Goal: Task Accomplishment & Management: Use online tool/utility

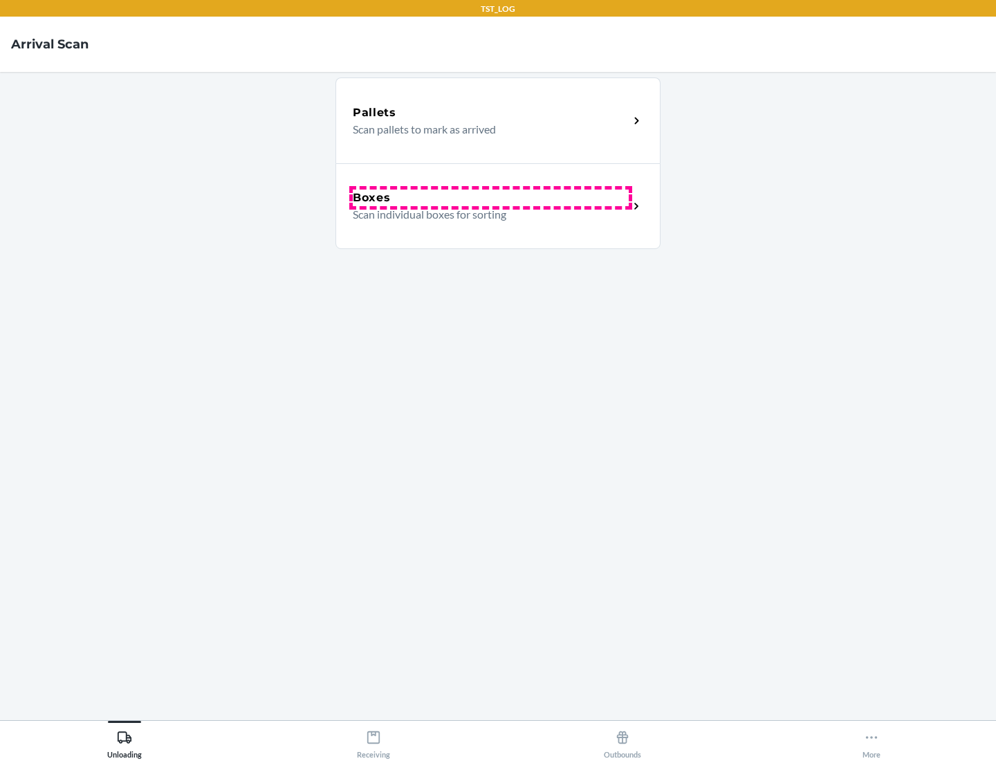
click at [490, 198] on div "Boxes" at bounding box center [491, 197] width 276 height 17
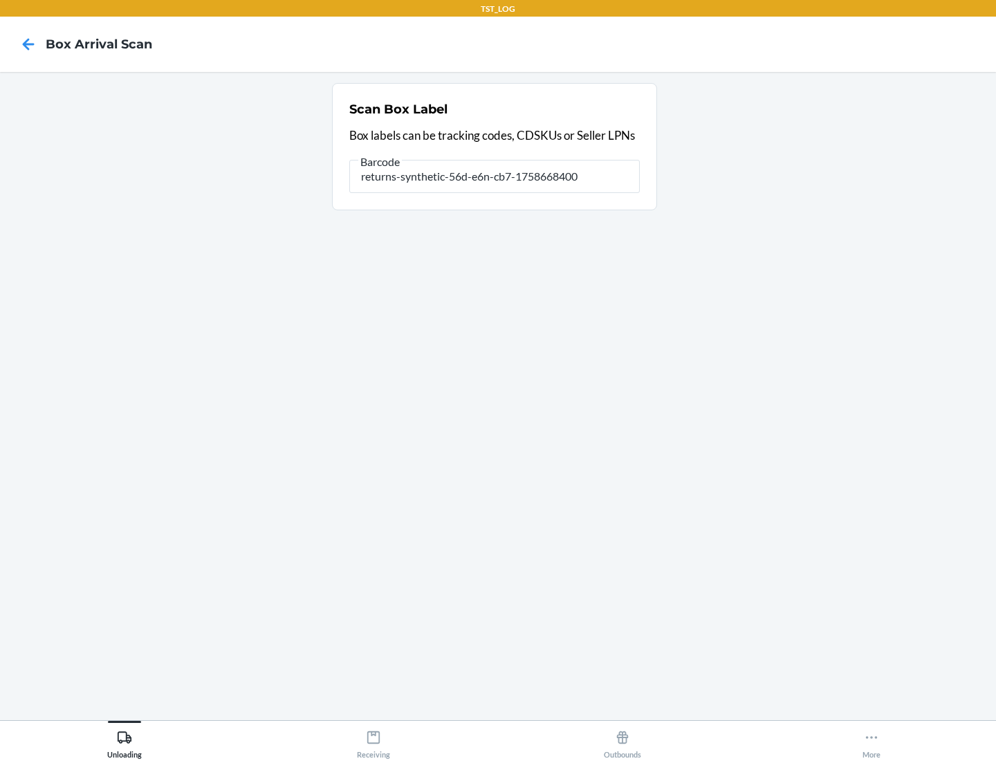
type input "returns-synthetic-56d-e6n-cb7-1758668400"
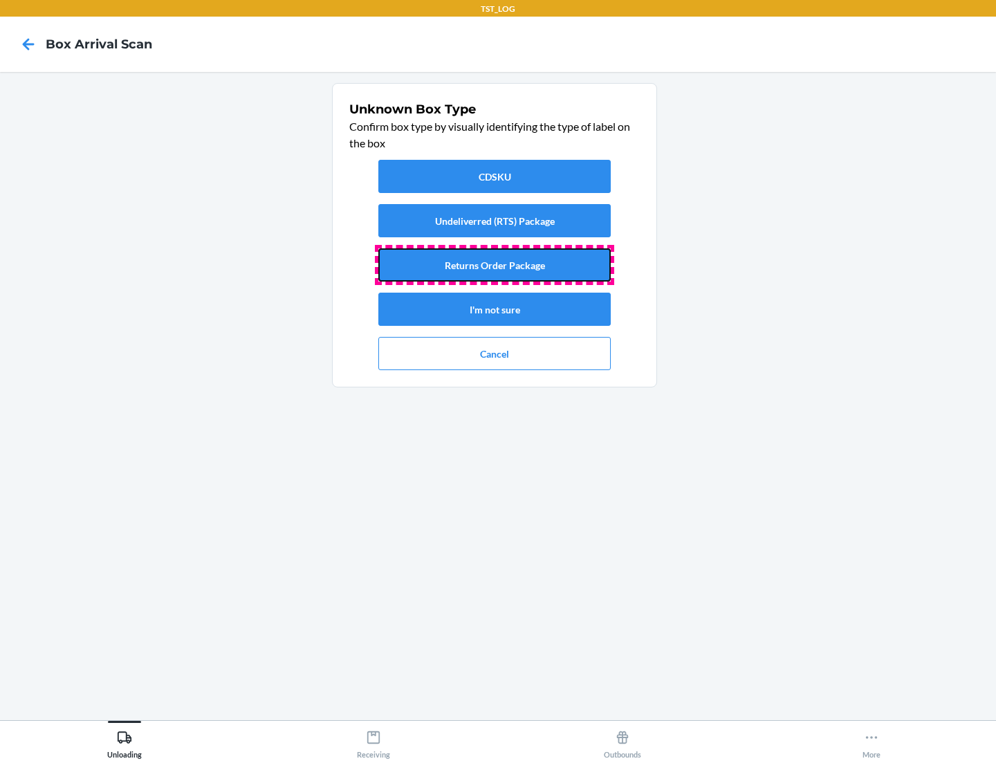
click at [494, 265] on button "Returns Order Package" at bounding box center [494, 264] width 232 height 33
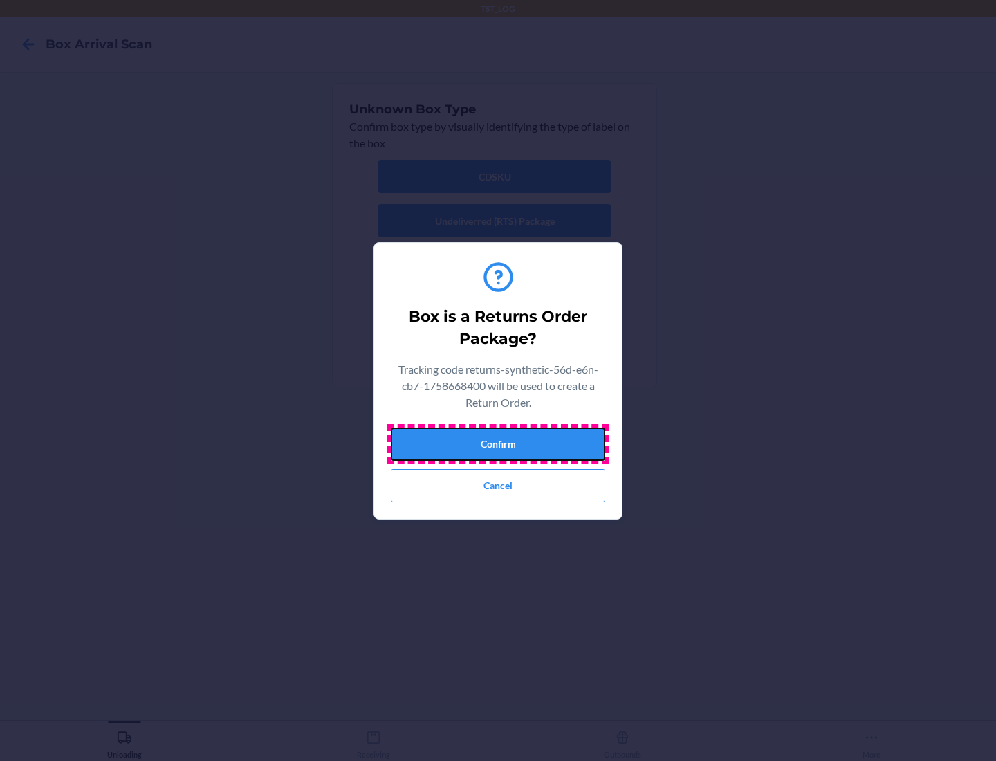
click at [498, 443] on button "Confirm" at bounding box center [498, 443] width 214 height 33
